Goal: Task Accomplishment & Management: Manage account settings

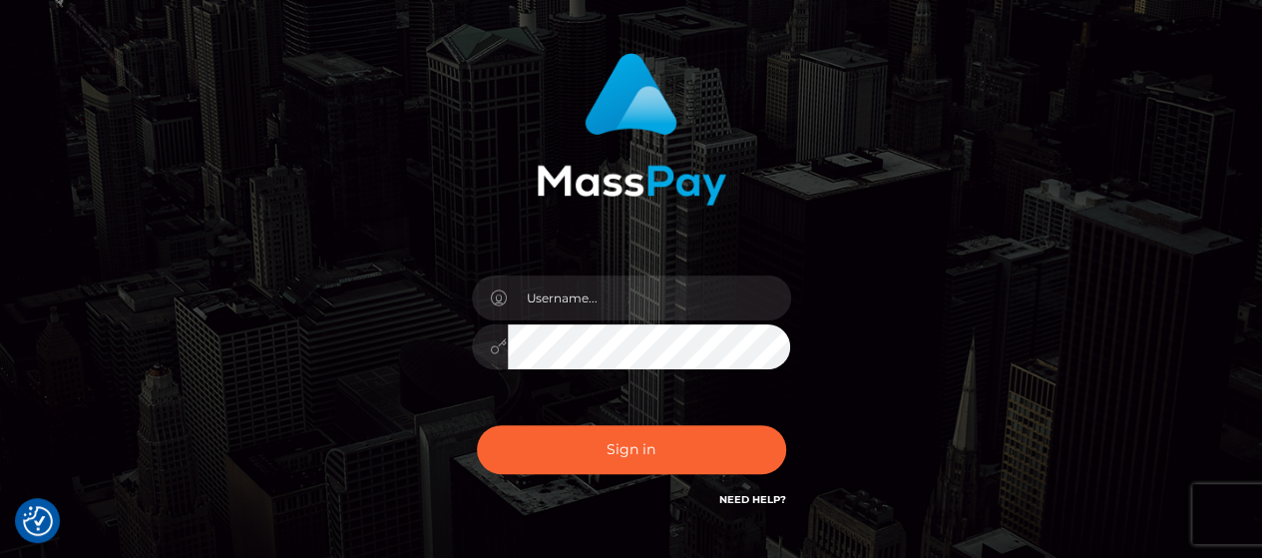
scroll to position [200, 0]
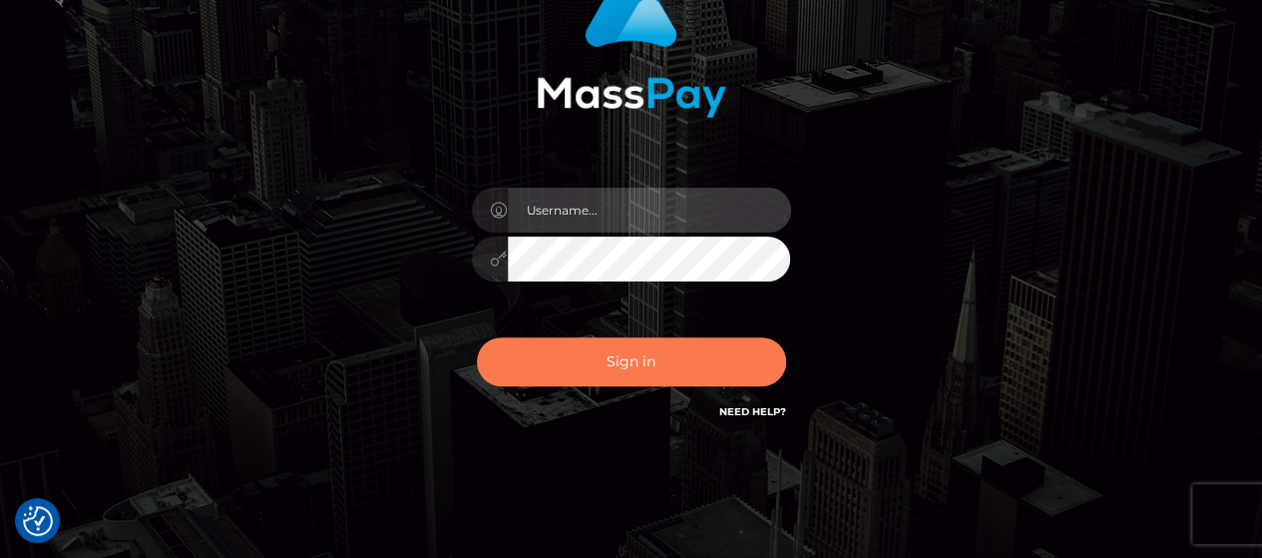
type input "Gabriel.Silversocial"
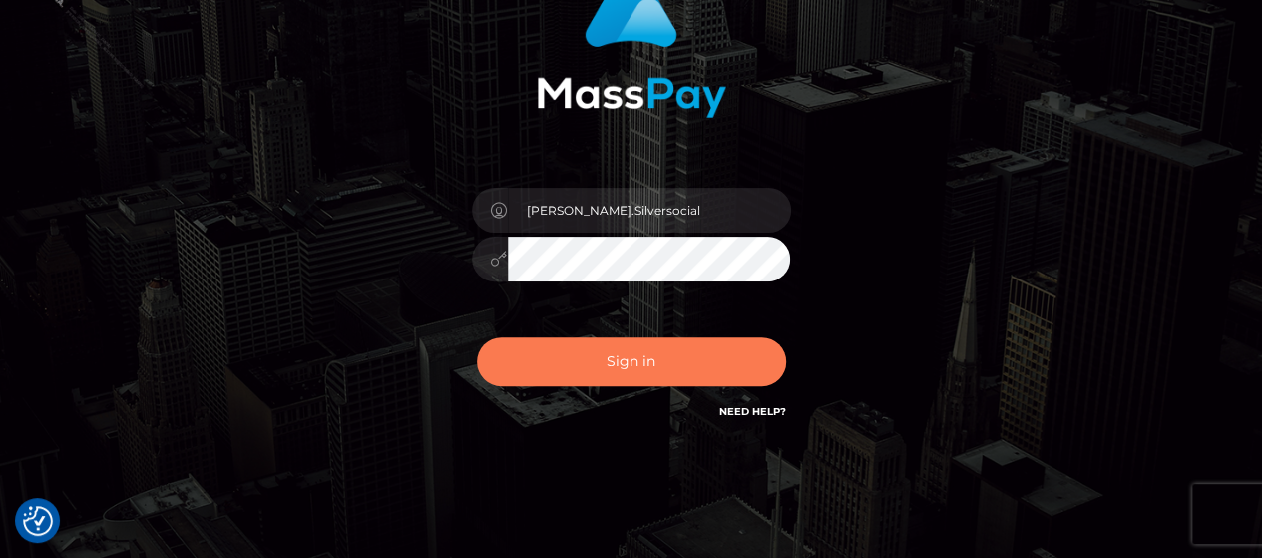
click at [635, 384] on button "Sign in" at bounding box center [631, 361] width 309 height 49
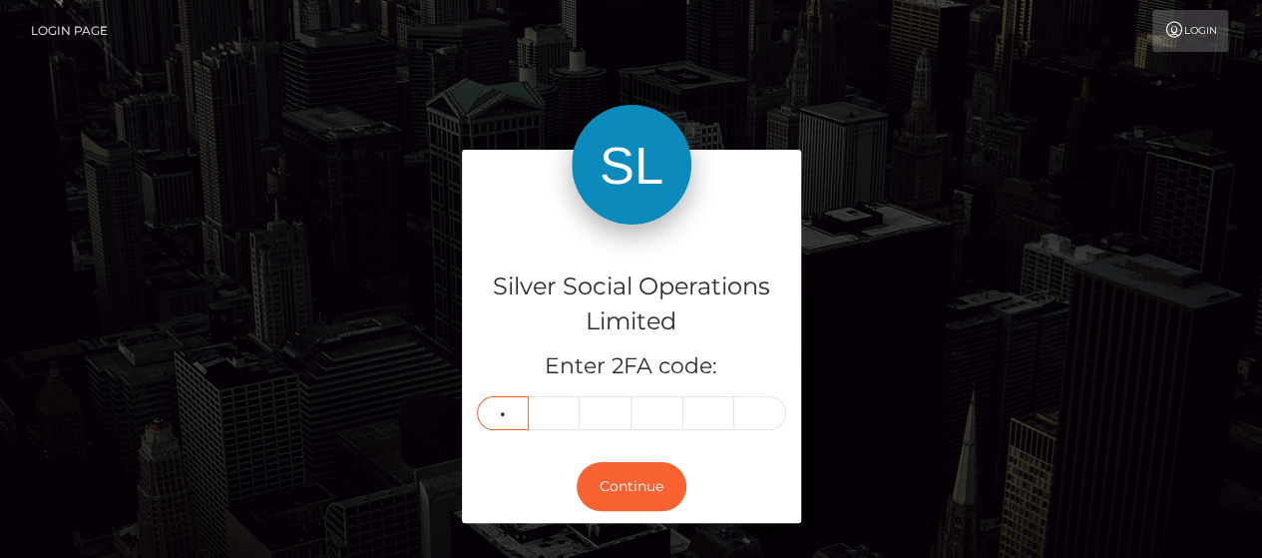
type input "4"
type input "7"
type input "6"
type input "9"
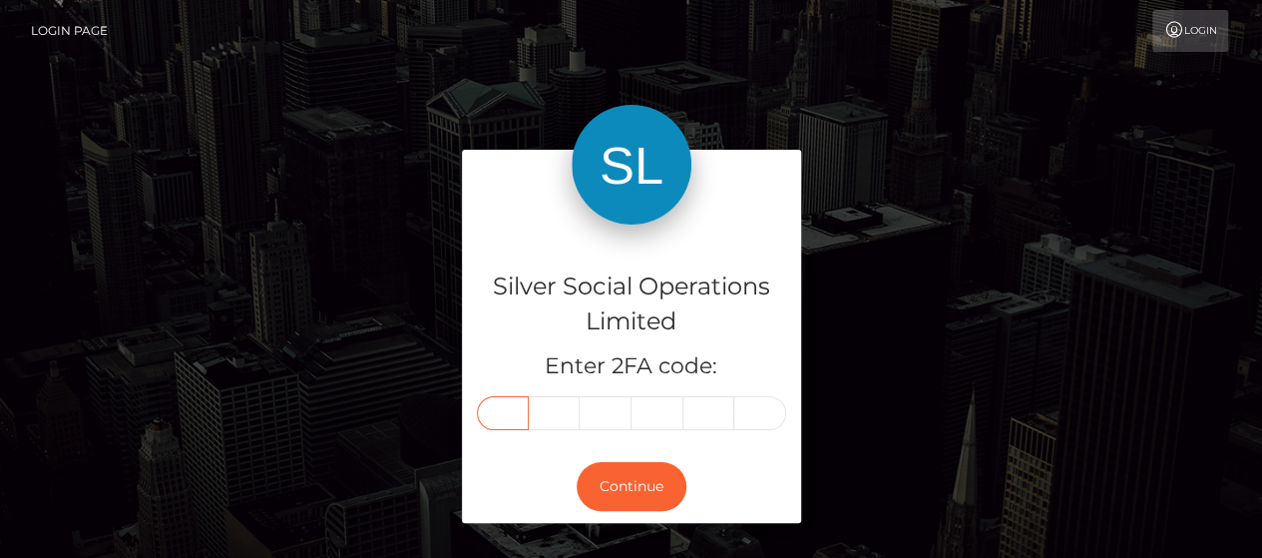
type input "4"
type input "7"
type input "6"
type input "9"
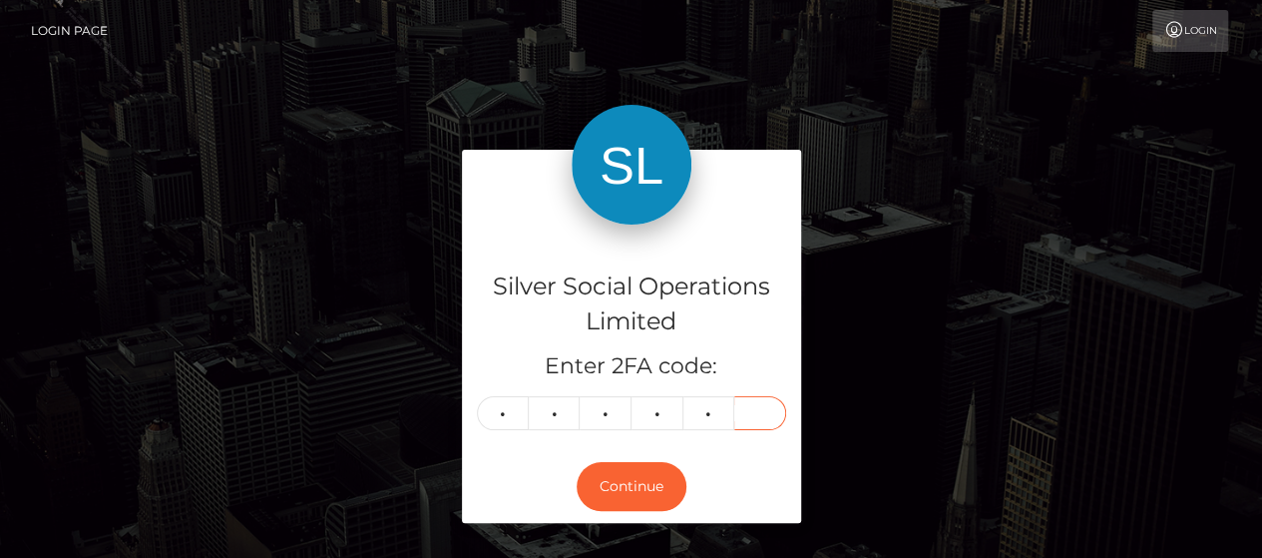
type input "5"
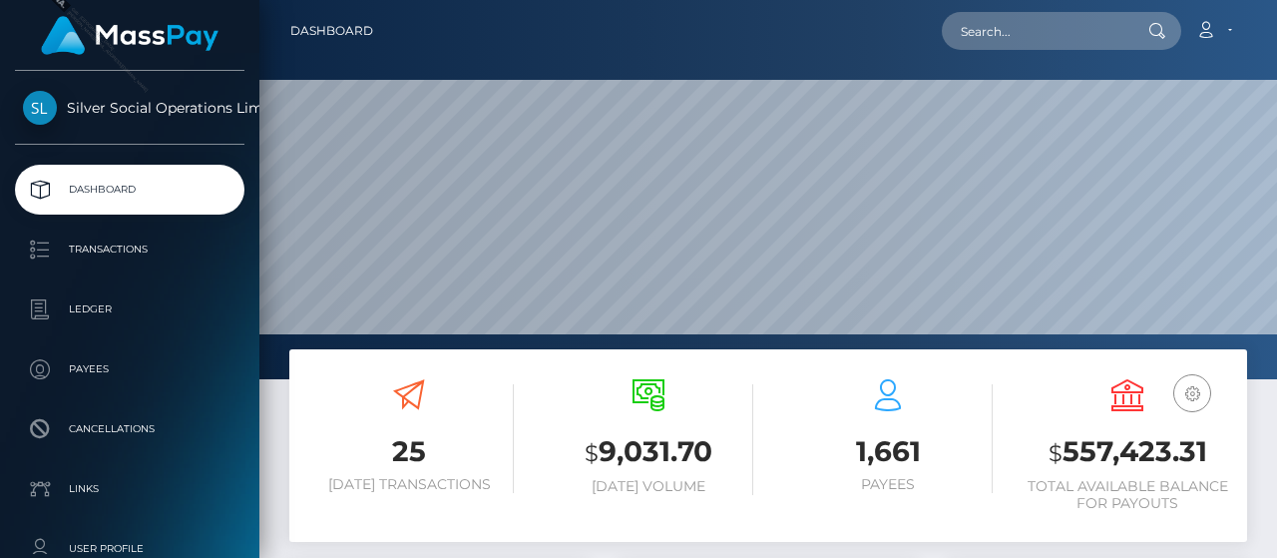
scroll to position [353, 299]
